Goal: Task Accomplishment & Management: Complete application form

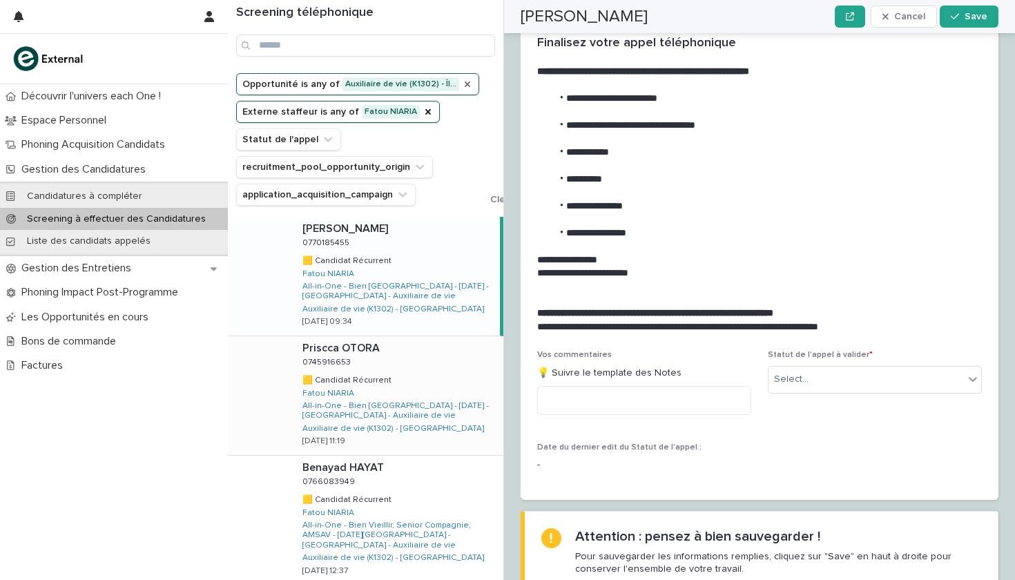
click at [465, 81] on icon "Opportunité" at bounding box center [468, 84] width 6 height 6
click at [304, 84] on icon "Opportunité" at bounding box center [308, 84] width 14 height 14
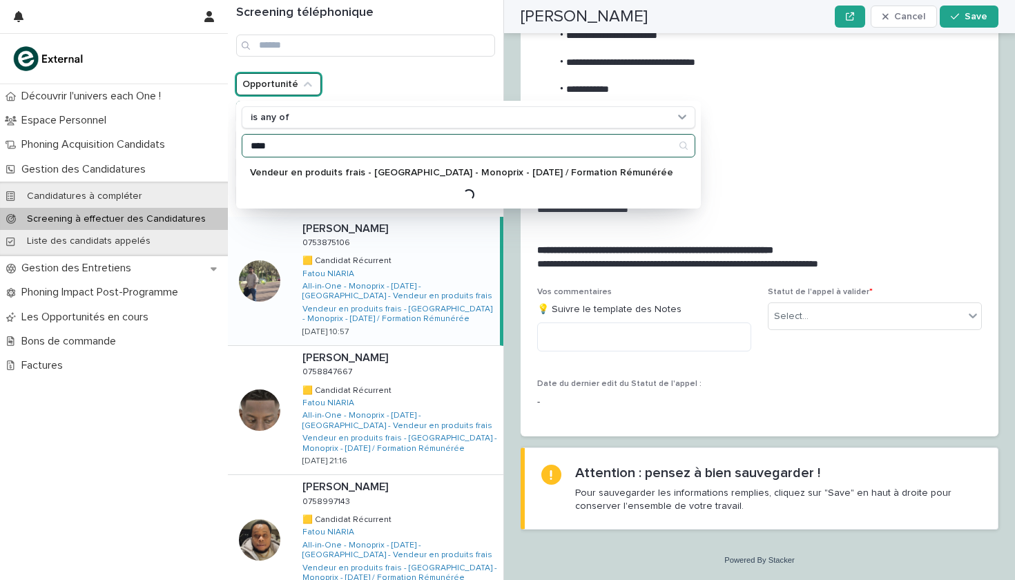
scroll to position [1345, 0]
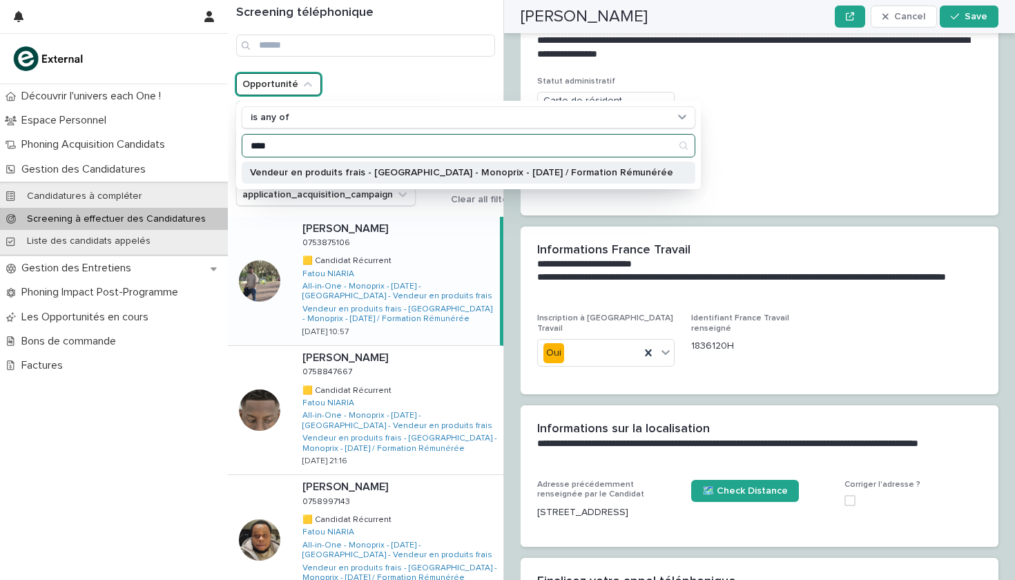
type input "****"
click at [471, 173] on p "Vendeur en produits frais - [GEOGRAPHIC_DATA] - Monoprix - [DATE] / Formation R…" at bounding box center [461, 173] width 423 height 10
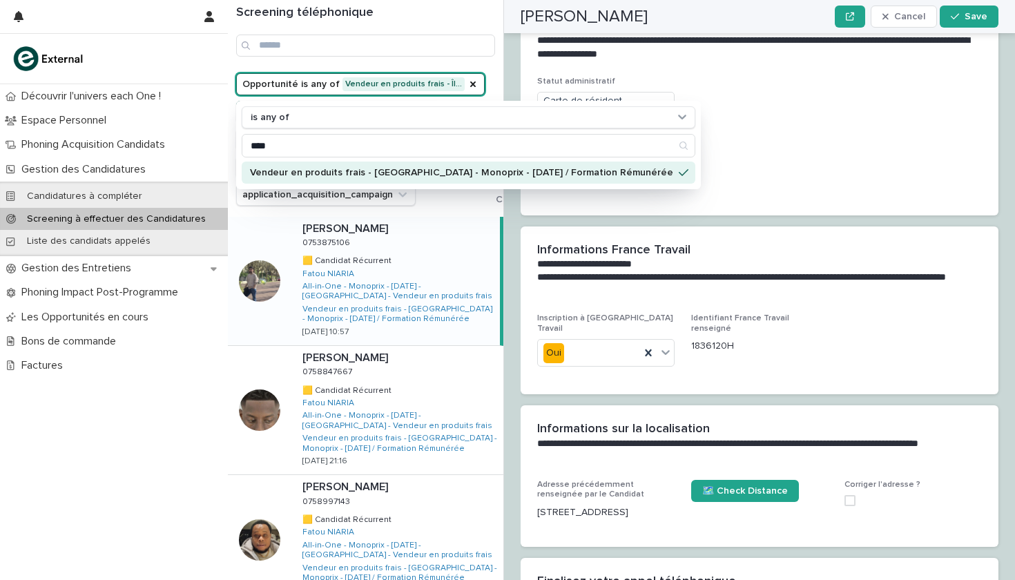
click at [36, 445] on div "Découvrir l'univers each One ! Espace Personnel Phoning Acquisition Candidats G…" at bounding box center [114, 332] width 228 height 496
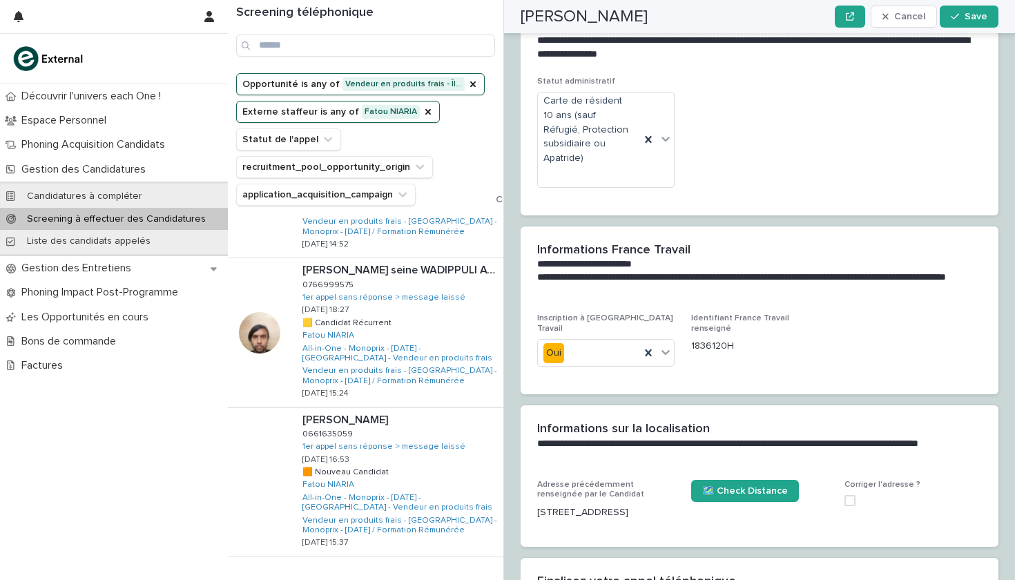
scroll to position [1072, 0]
click at [469, 579] on span "Next" at bounding box center [465, 587] width 30 height 10
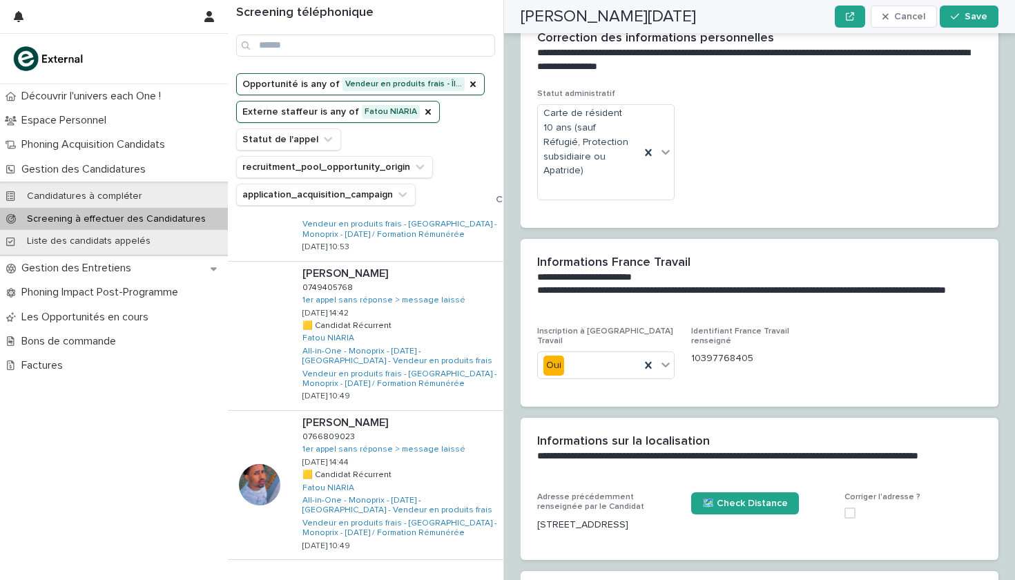
scroll to position [1149, 0]
click at [462, 579] on span "Next" at bounding box center [465, 589] width 30 height 10
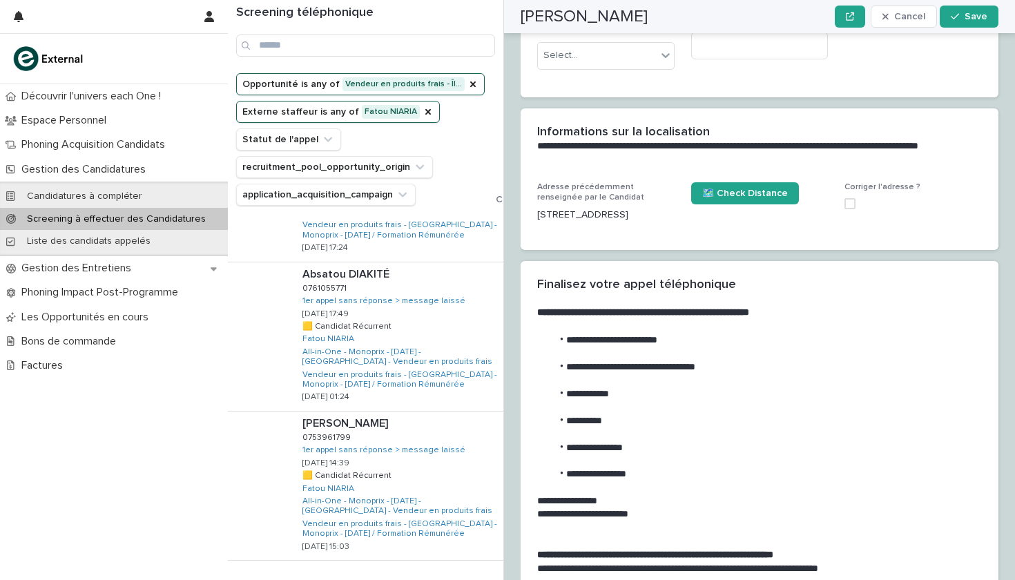
click at [426, 579] on span "Back" at bounding box center [424, 589] width 30 height 10
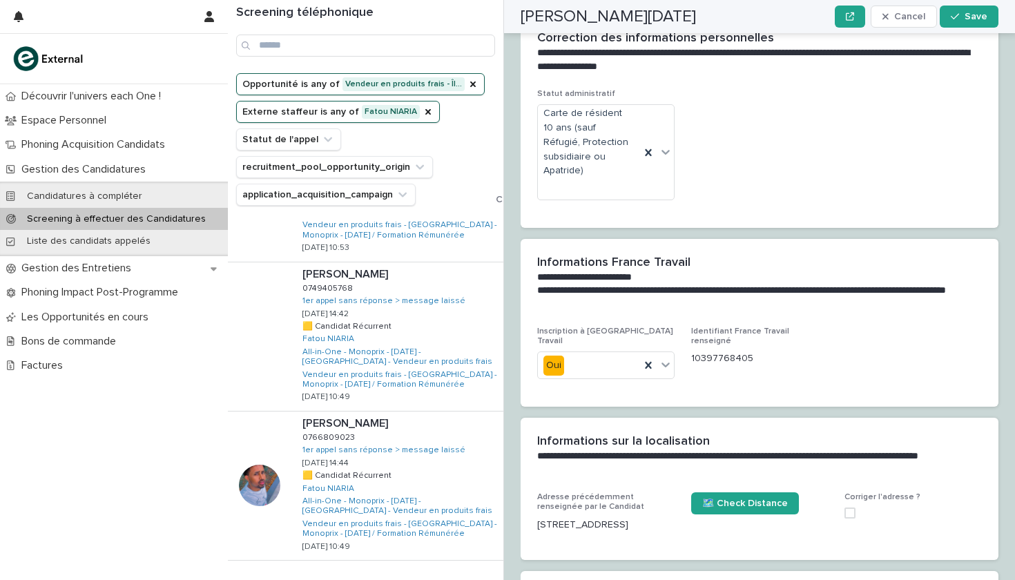
click at [426, 579] on span "Back" at bounding box center [424, 589] width 30 height 10
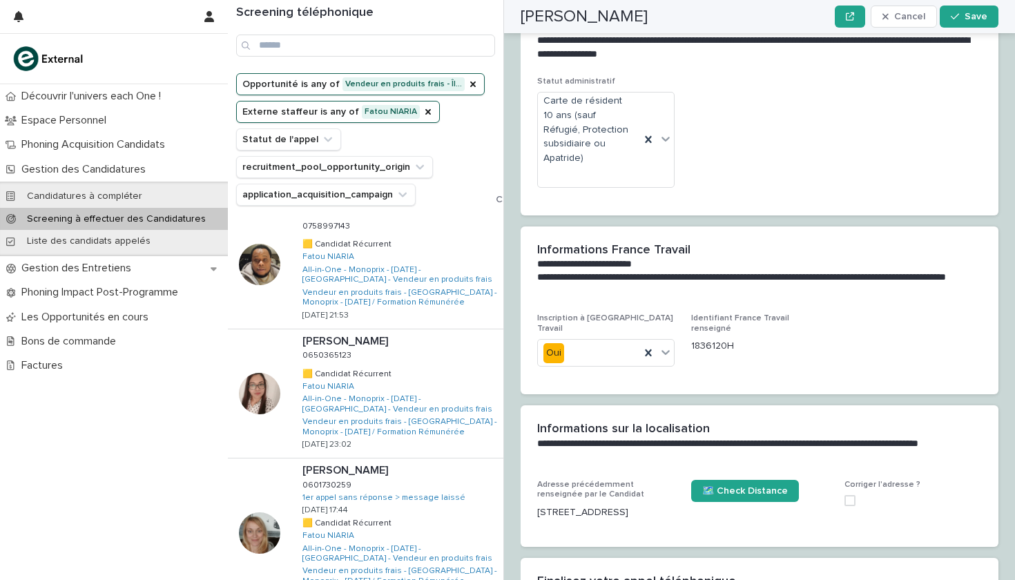
scroll to position [188, 0]
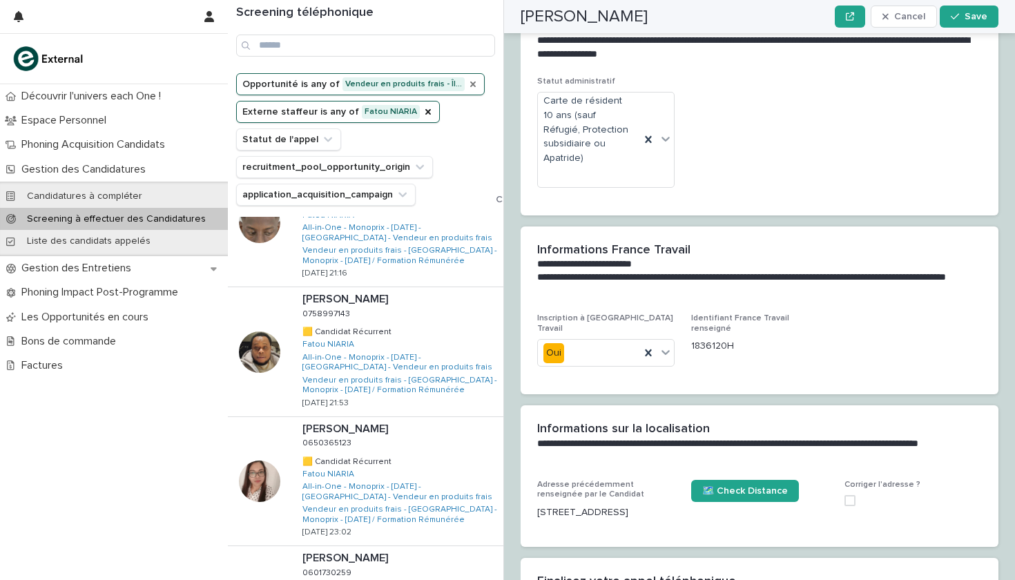
click at [470, 86] on icon "Opportunité" at bounding box center [473, 84] width 6 height 6
click at [307, 89] on icon "Opportunité" at bounding box center [308, 84] width 14 height 14
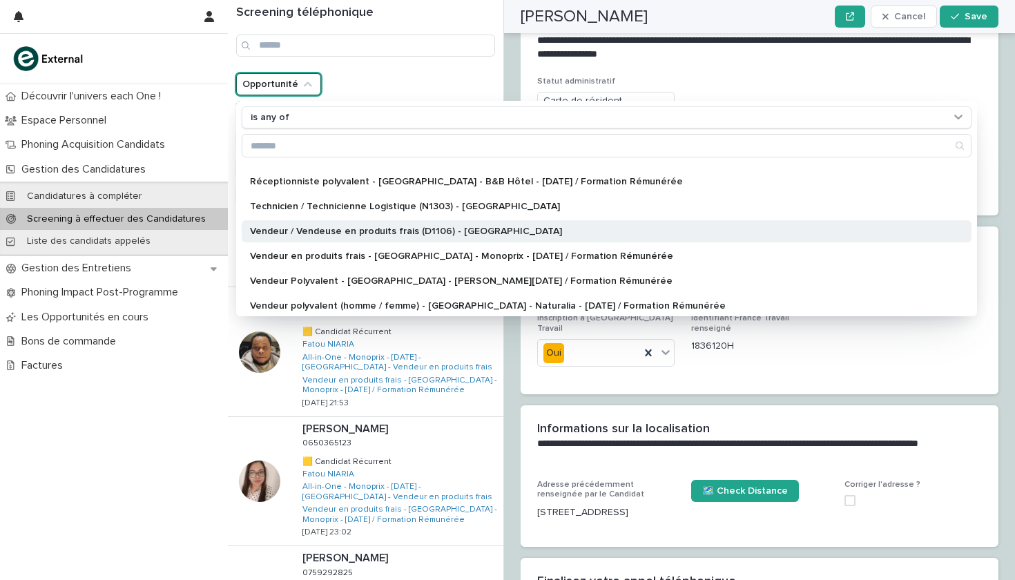
scroll to position [311, 0]
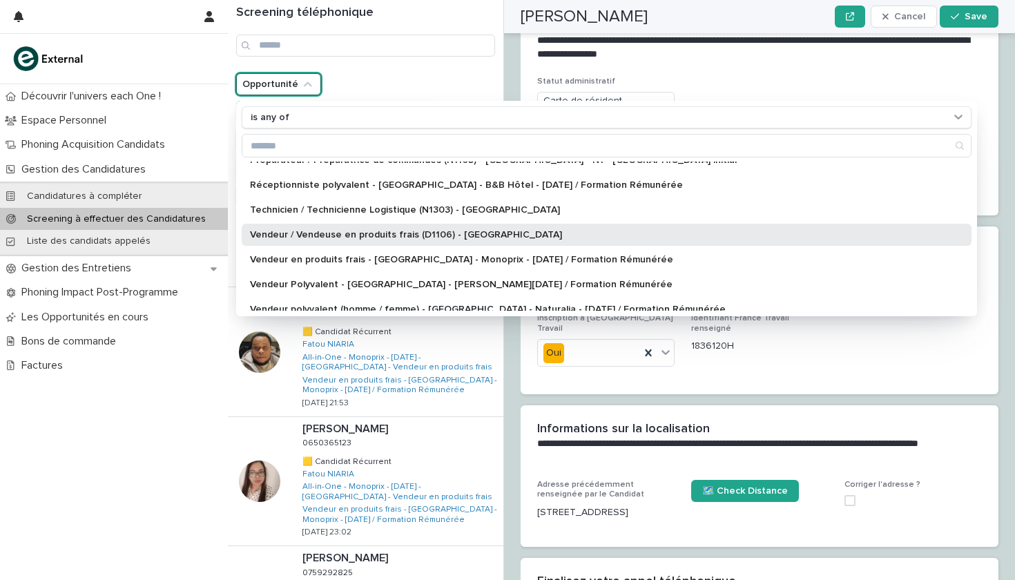
click at [387, 235] on p "Vendeur / Vendeuse en produits frais (D1106) - [GEOGRAPHIC_DATA]" at bounding box center [599, 235] width 699 height 10
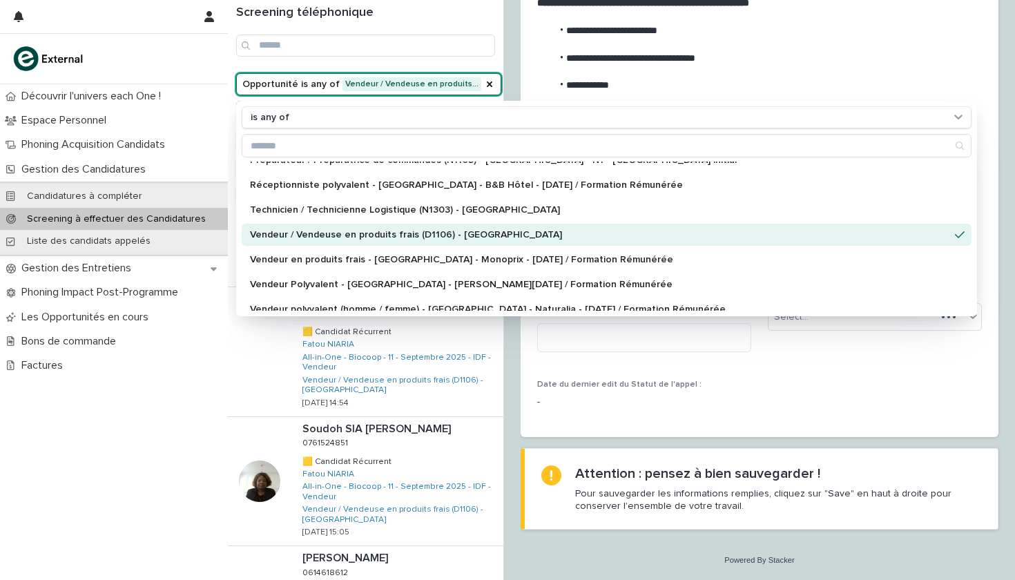
click at [66, 416] on div "Découvrir l'univers each One ! Espace Personnel Phoning Acquisition Candidats G…" at bounding box center [114, 332] width 228 height 496
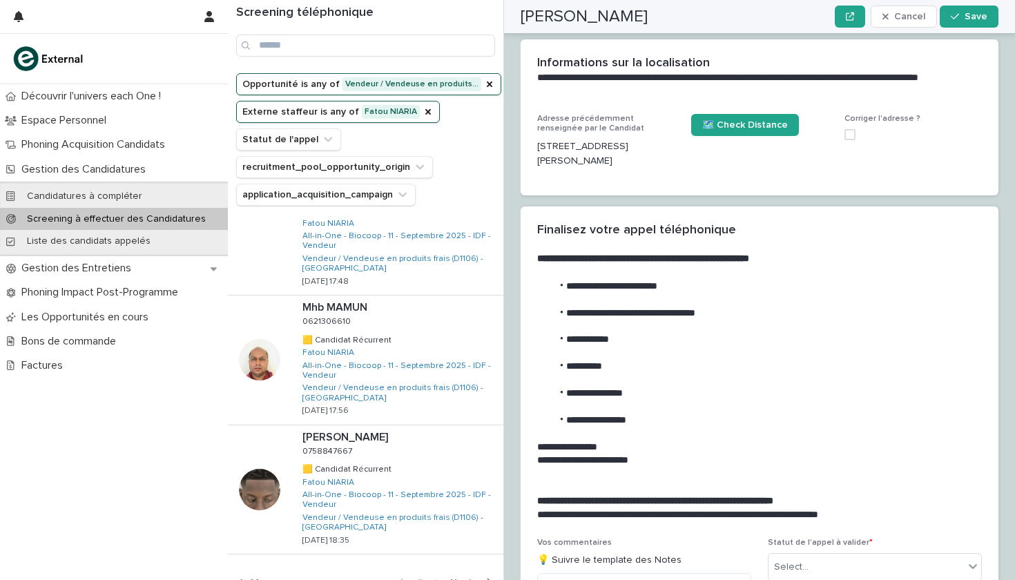
scroll to position [956, 0]
click at [484, 86] on icon "Opportunité" at bounding box center [489, 84] width 11 height 11
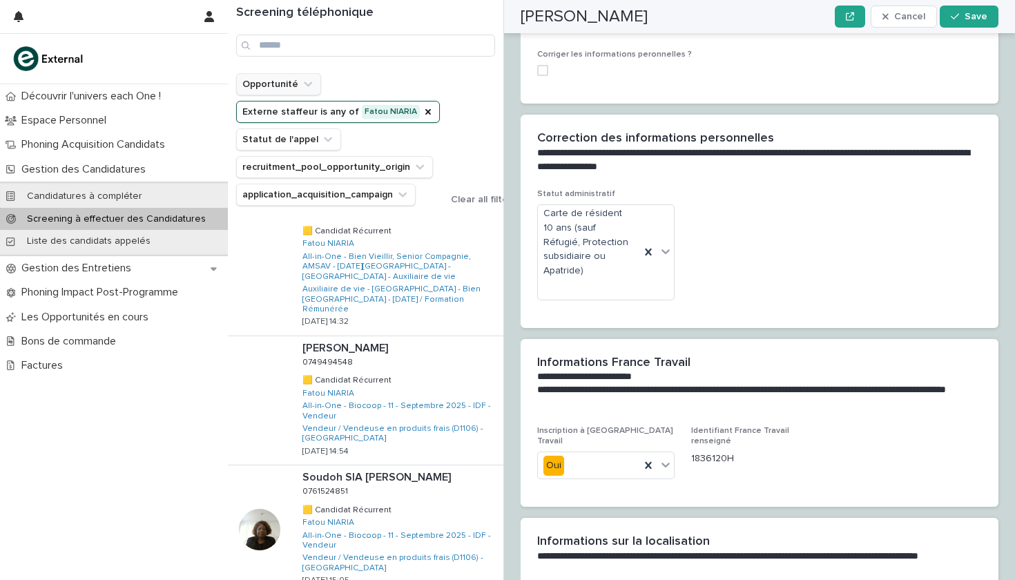
click at [305, 84] on icon "Opportunité" at bounding box center [308, 83] width 8 height 5
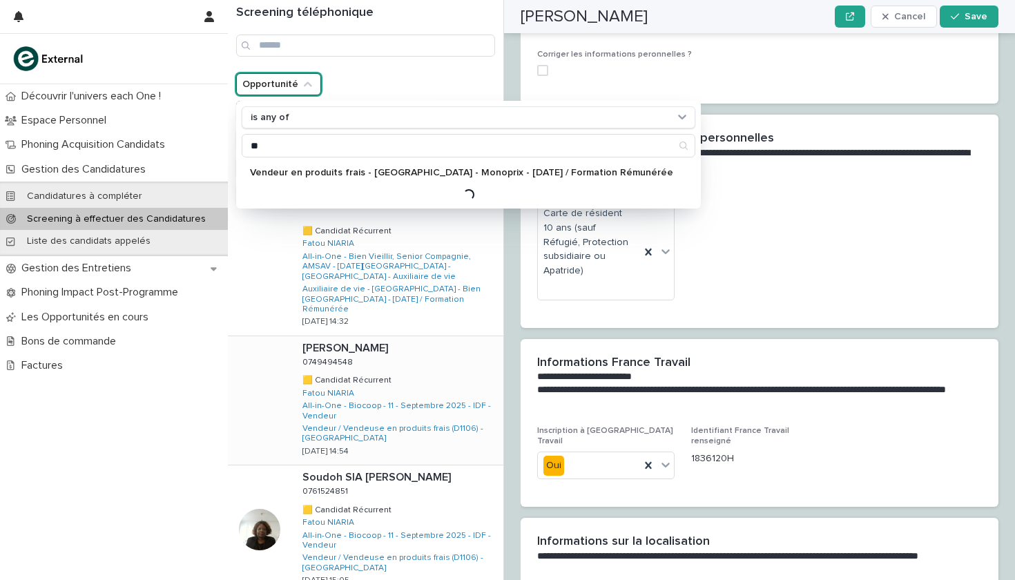
type input "*"
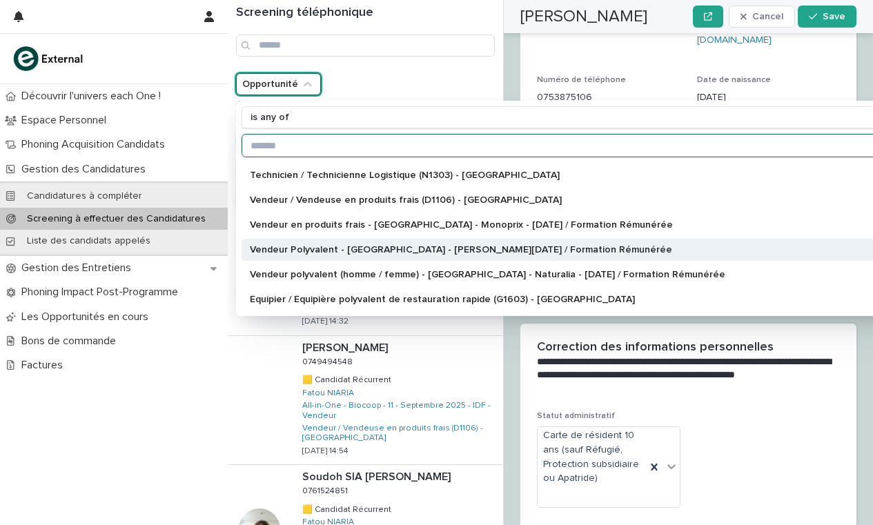
scroll to position [345, 0]
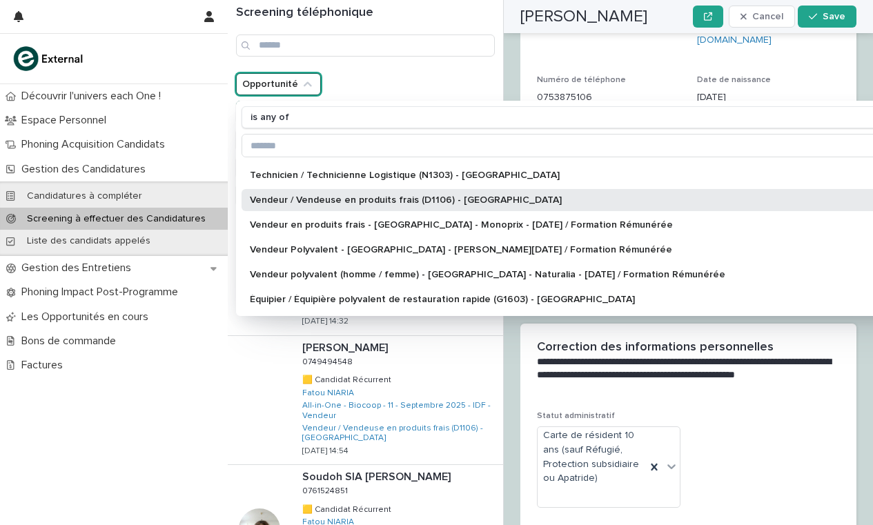
click at [357, 199] on p "Vendeur / Vendeuse en produits frais (D1106) - [GEOGRAPHIC_DATA]" at bounding box center [599, 200] width 699 height 10
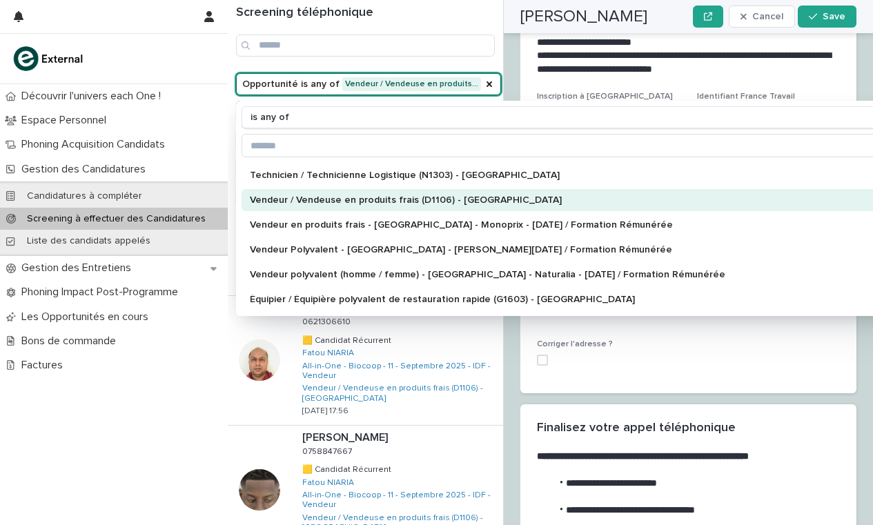
click at [26, 437] on div "Découvrir l'univers each One ! Espace Personnel Phoning Acquisition Candidats G…" at bounding box center [114, 304] width 228 height 441
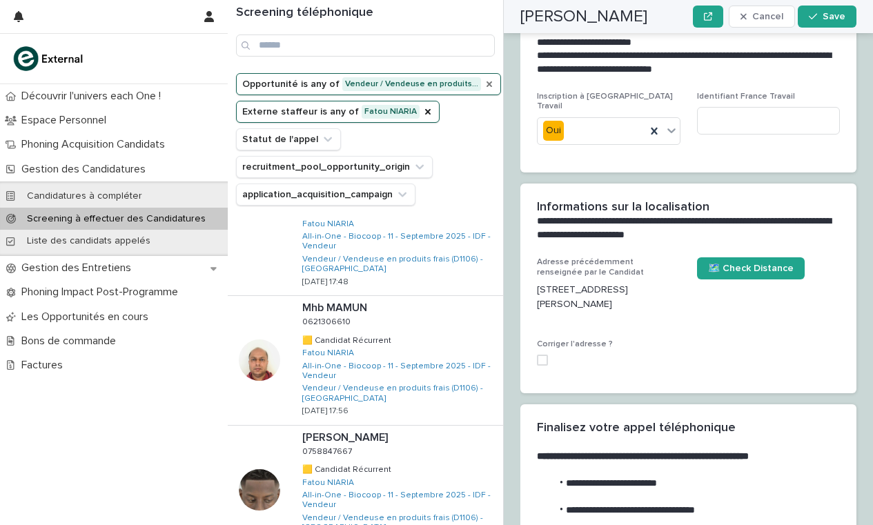
click at [484, 87] on icon "Opportunité" at bounding box center [489, 84] width 11 height 11
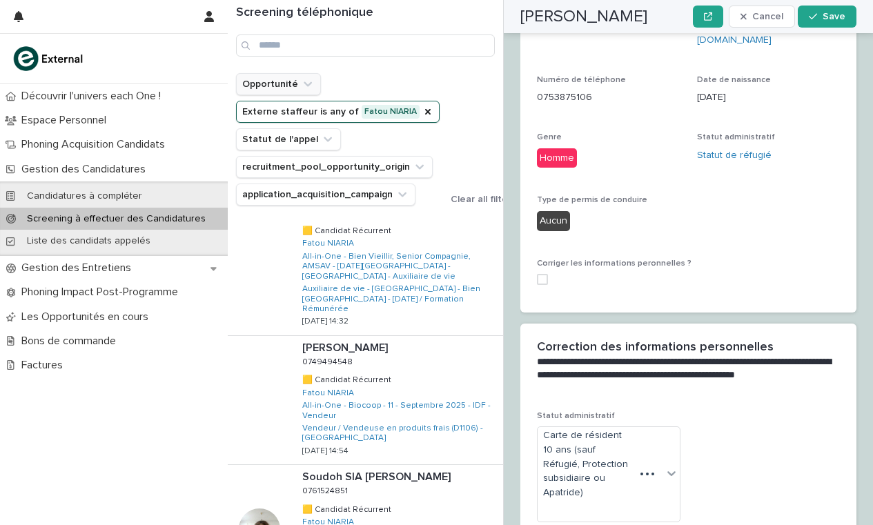
click at [309, 84] on icon "Opportunité" at bounding box center [308, 84] width 14 height 14
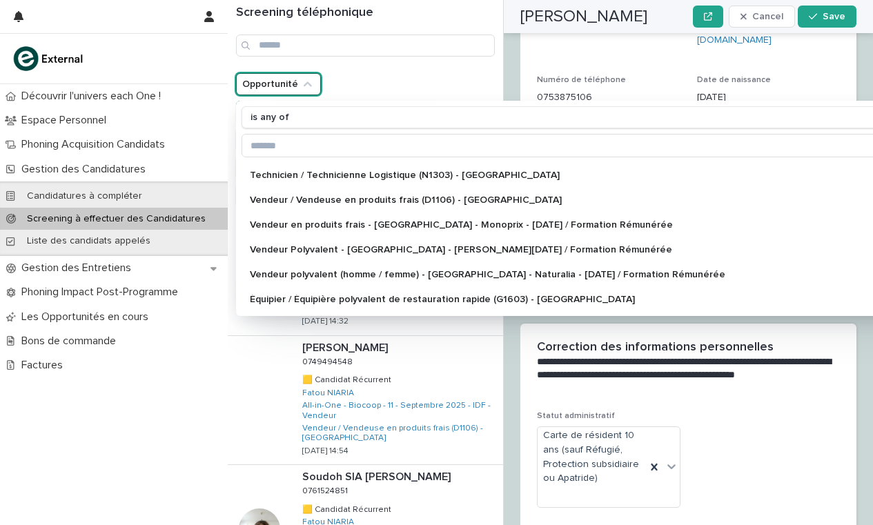
scroll to position [345, 0]
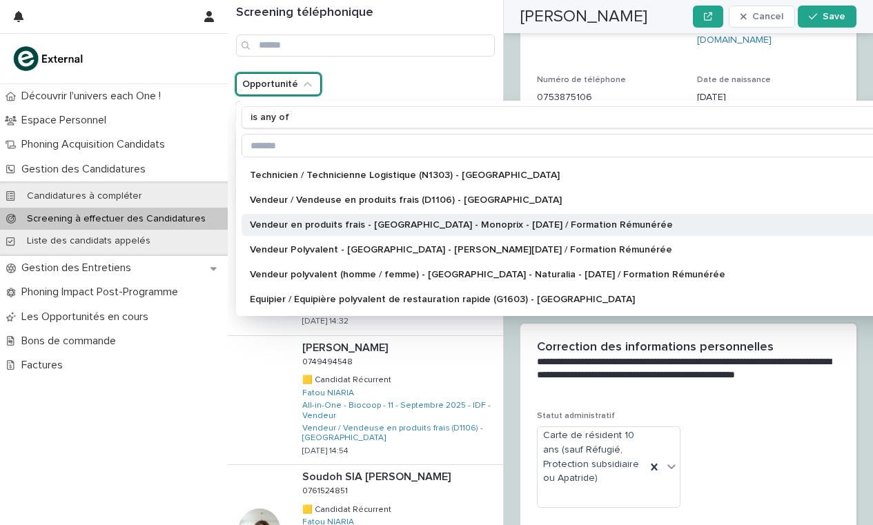
click at [380, 229] on p "Vendeur en produits frais - [GEOGRAPHIC_DATA] - Monoprix - [DATE] / Formation R…" at bounding box center [599, 225] width 699 height 10
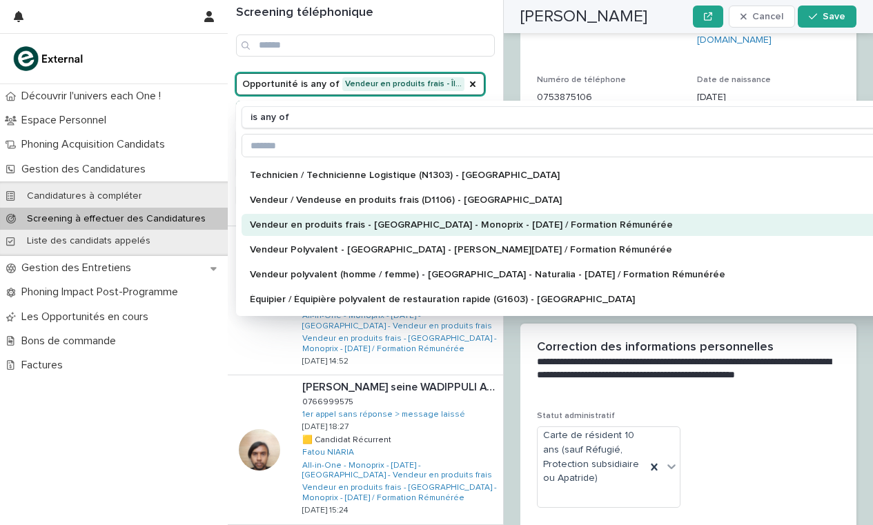
click at [99, 467] on div "Découvrir l'univers each One ! Espace Personnel Phoning Acquisition Candidats G…" at bounding box center [114, 304] width 228 height 441
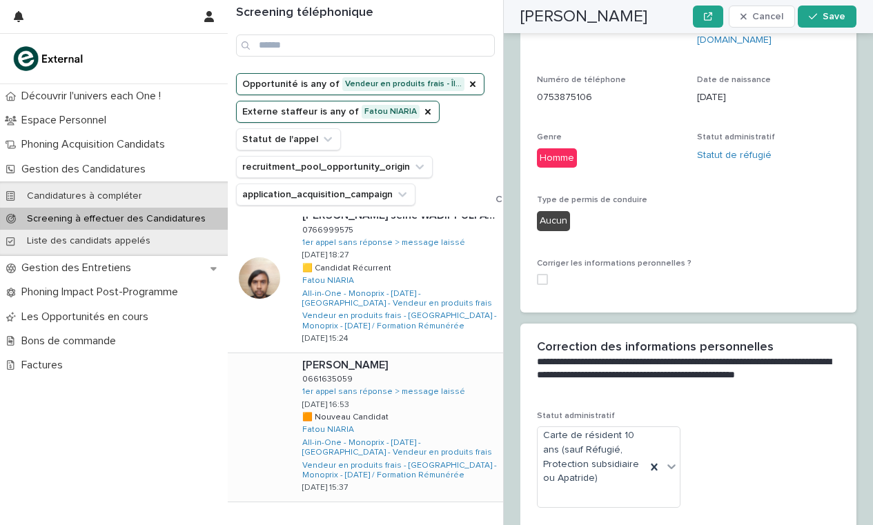
scroll to position [1126, 0]
click at [471, 527] on span "Next" at bounding box center [465, 532] width 30 height 10
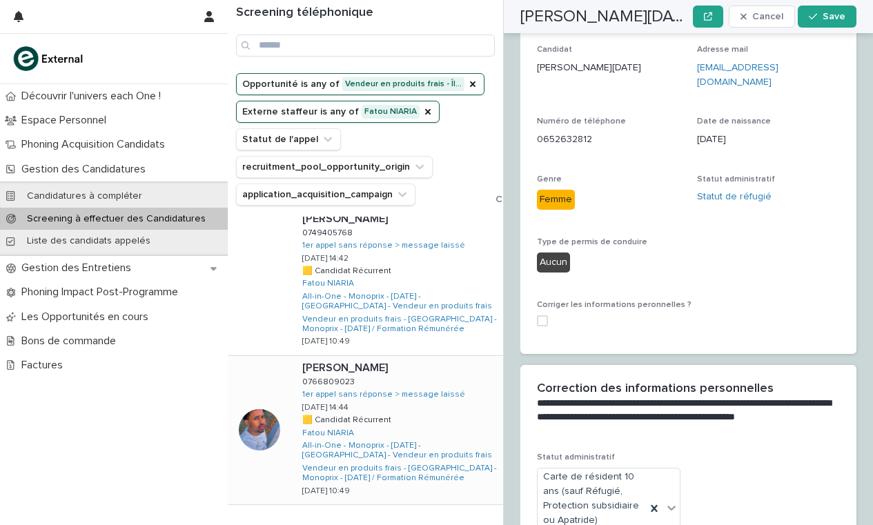
scroll to position [1203, 0]
click at [465, 530] on span "Next" at bounding box center [465, 535] width 30 height 10
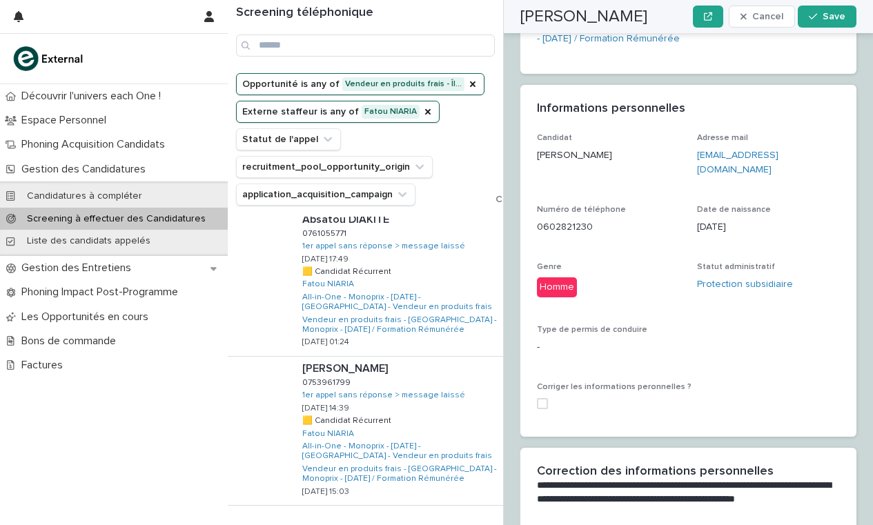
click at [436, 530] on span "Back" at bounding box center [424, 535] width 30 height 10
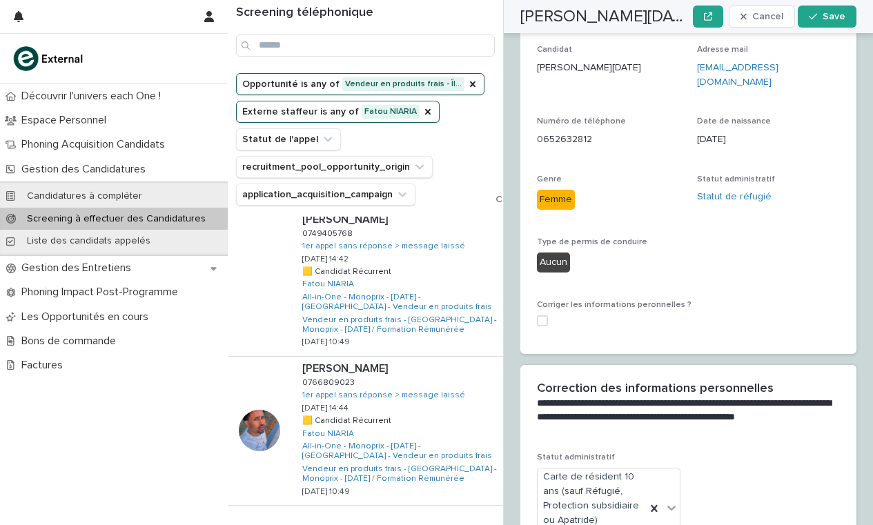
click at [436, 530] on span "Back" at bounding box center [424, 535] width 30 height 10
